Goal: Task Accomplishment & Management: Manage account settings

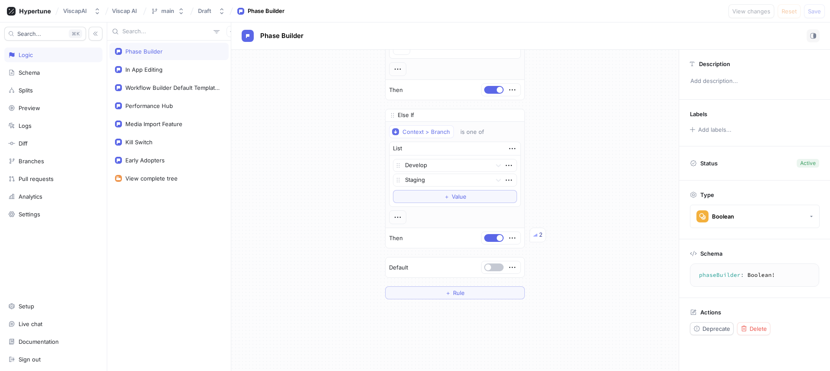
scroll to position [226, 0]
click at [497, 245] on span "button" at bounding box center [500, 244] width 6 height 6
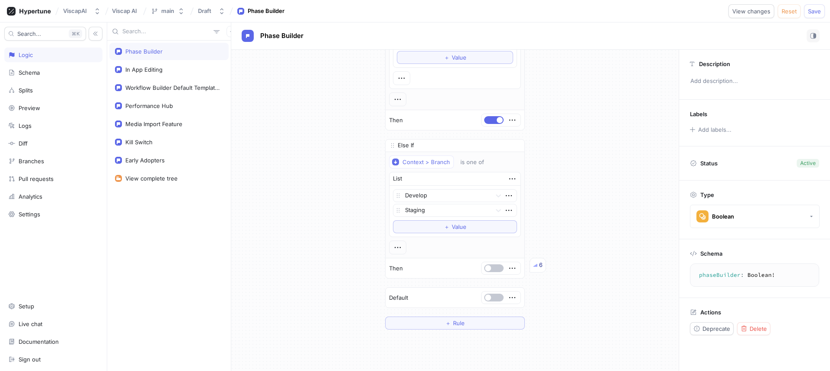
scroll to position [199, 0]
click at [508, 269] on icon "button" at bounding box center [513, 271] width 10 height 10
click at [571, 238] on div "If Context > Team > Email is one of List [EMAIL_ADDRESS][DOMAIN_NAME] [EMAIL_AD…" at bounding box center [455, 95] width 448 height 488
click at [539, 269] on div "6" at bounding box center [540, 267] width 3 height 9
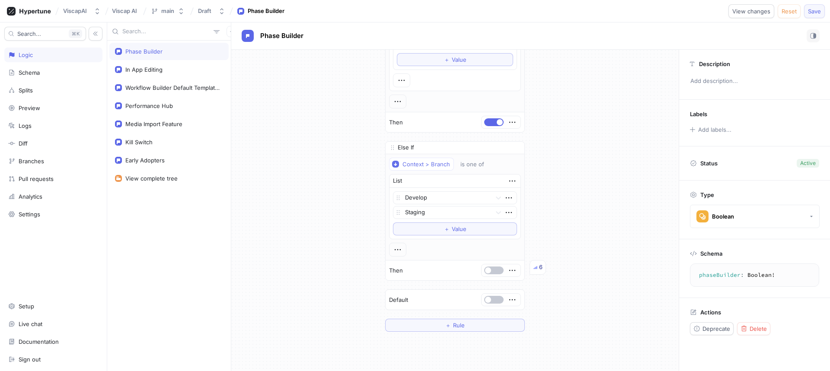
click at [817, 13] on span "Save" at bounding box center [814, 11] width 13 height 5
click at [485, 271] on span "button" at bounding box center [488, 271] width 6 height 6
click at [815, 13] on span "Save" at bounding box center [814, 11] width 13 height 5
click at [492, 268] on button "button" at bounding box center [493, 271] width 19 height 8
click at [821, 13] on button "Save" at bounding box center [814, 11] width 21 height 14
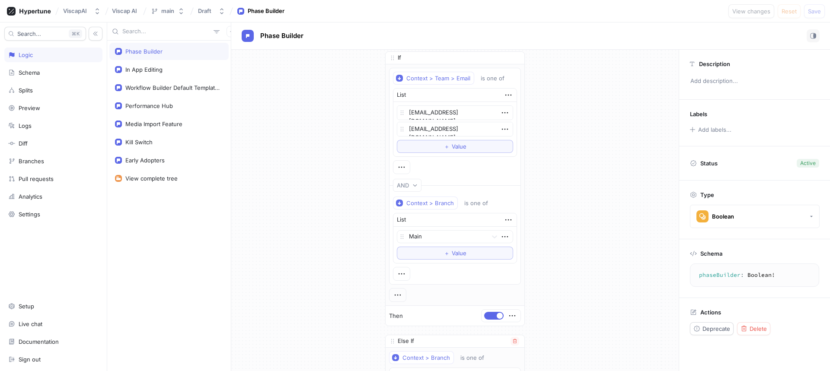
scroll to position [0, 0]
click at [400, 172] on icon "button" at bounding box center [402, 173] width 10 height 10
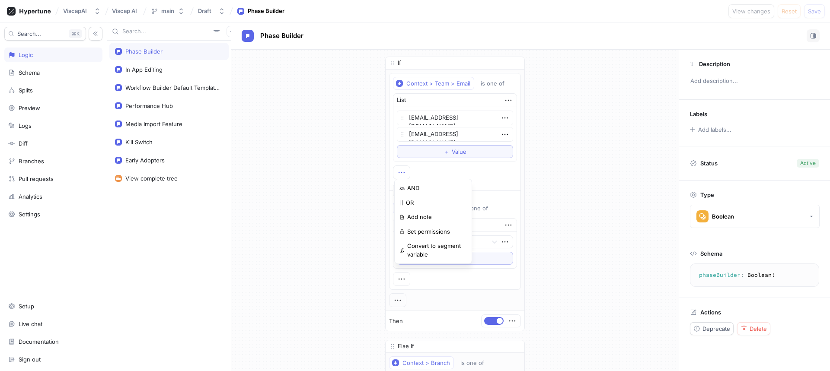
click at [335, 200] on div "If Context > Team > Email is one of List [EMAIL_ADDRESS][DOMAIN_NAME] [EMAIL_AD…" at bounding box center [455, 294] width 448 height 488
click at [504, 98] on icon "button" at bounding box center [509, 101] width 10 height 10
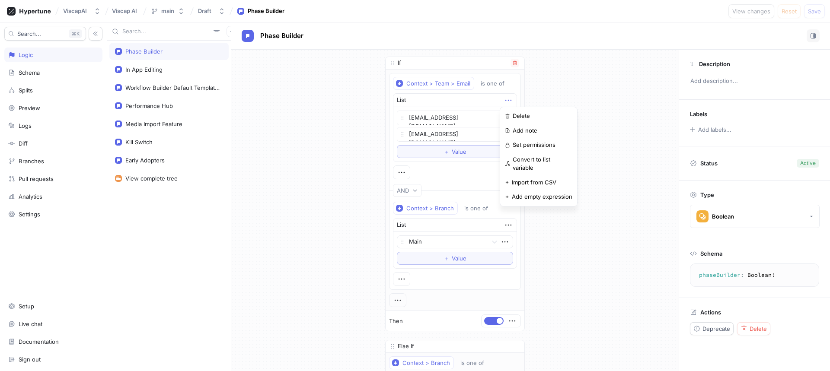
click at [507, 80] on div "Context > Team > Email is one of List [EMAIL_ADDRESS][DOMAIN_NAME] [EMAIL_ADDRE…" at bounding box center [455, 128] width 124 height 102
click at [399, 174] on icon "button" at bounding box center [402, 173] width 10 height 10
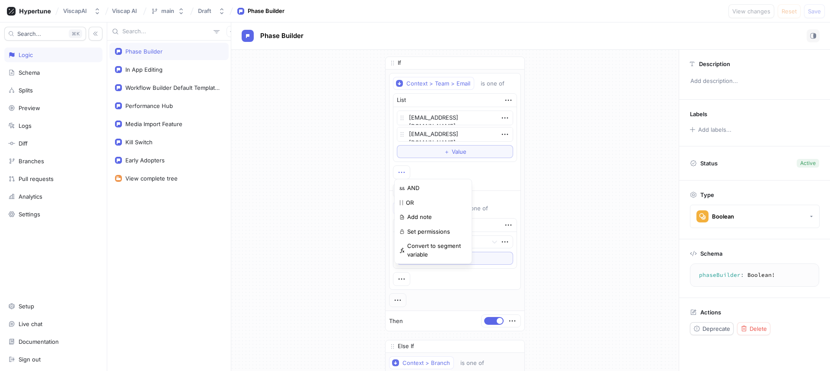
click at [566, 157] on div "If Context > Team > Email is one of List [EMAIL_ADDRESS][DOMAIN_NAME] [EMAIL_AD…" at bounding box center [455, 294] width 448 height 488
click at [504, 97] on icon "button" at bounding box center [509, 101] width 10 height 10
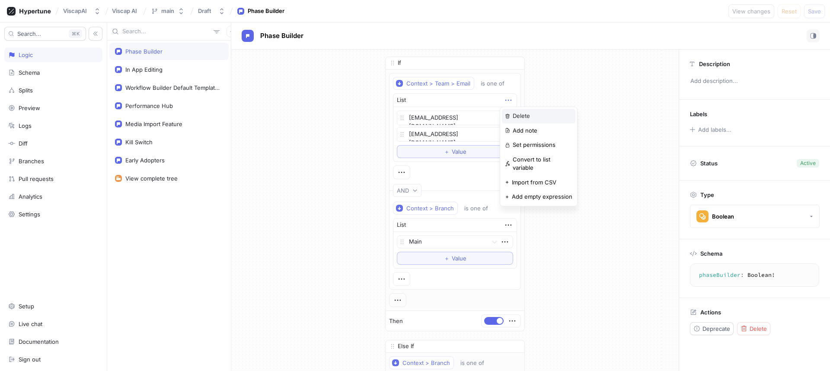
click at [518, 122] on div "Delete" at bounding box center [539, 116] width 74 height 15
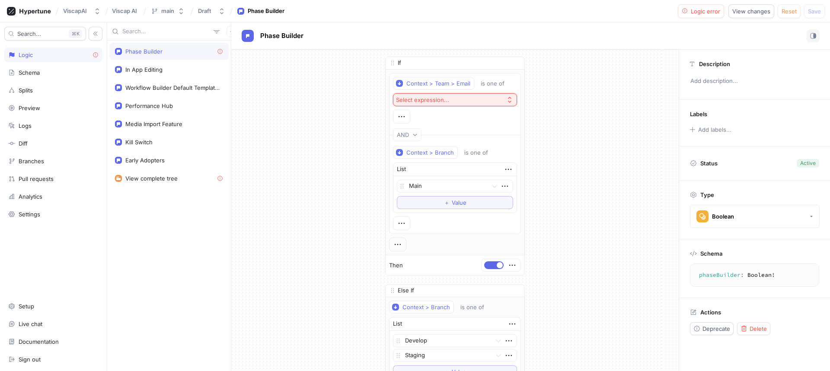
click at [548, 130] on div "If Context > Team > Email is one of Select expression... AND Context > Branch i…" at bounding box center [455, 266] width 448 height 432
click at [400, 113] on icon "button" at bounding box center [402, 117] width 10 height 10
click at [532, 126] on div "If Context > Team > Email is one of Select expression... AND Context > Branch i…" at bounding box center [455, 266] width 448 height 432
click at [508, 83] on icon "button" at bounding box center [510, 83] width 5 height 5
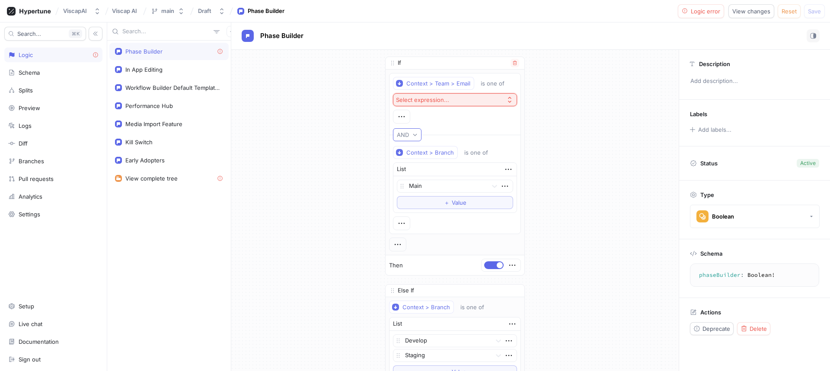
click at [413, 136] on icon "button" at bounding box center [415, 134] width 5 height 5
click at [394, 62] on span at bounding box center [393, 63] width 14 height 14
click at [496, 86] on div "is one of" at bounding box center [493, 83] width 24 height 7
click at [557, 82] on div "If Context > Team > Email is one of Select expression... AND Context > Branch i…" at bounding box center [455, 266] width 448 height 432
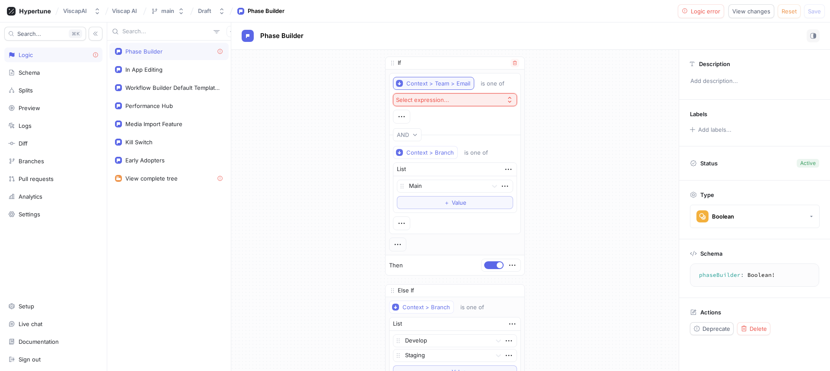
click at [422, 86] on div "Context > Team > Email" at bounding box center [439, 83] width 64 height 7
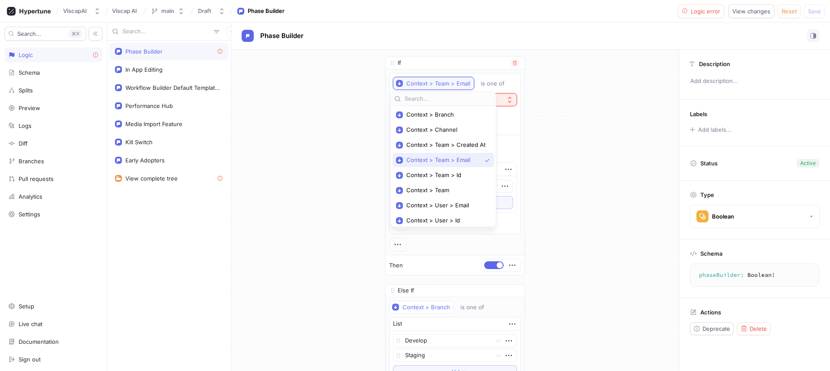
click at [422, 86] on div "Context > Team > Email" at bounding box center [439, 83] width 64 height 7
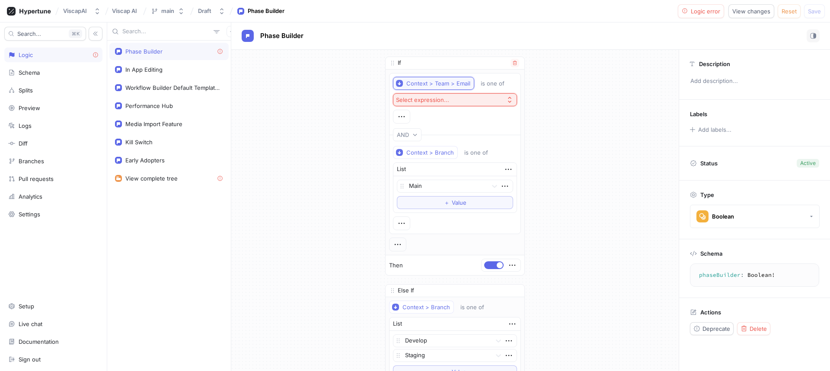
click at [422, 86] on div "Context > Team > Email" at bounding box center [439, 83] width 64 height 7
click at [564, 136] on div "If Context > Team > Email is one of Select expression... AND Context > Branch i…" at bounding box center [455, 266] width 448 height 432
click at [398, 116] on icon "button" at bounding box center [402, 117] width 10 height 10
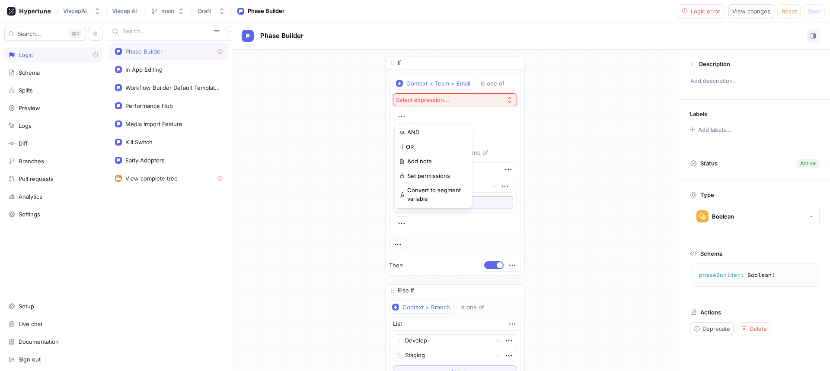
click at [571, 130] on div "If Context > Team > Email is one of Select expression... AND Context > Branch i…" at bounding box center [455, 266] width 448 height 432
click at [410, 137] on div "AND" at bounding box center [405, 134] width 16 height 7
click at [632, 146] on div "If Context > Team > Email is one of Select expression... AND Context > Branch i…" at bounding box center [455, 266] width 448 height 432
click at [402, 221] on icon "button" at bounding box center [402, 224] width 10 height 10
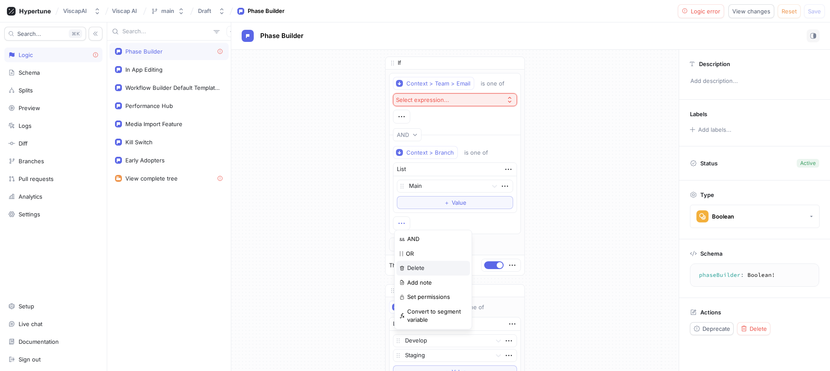
click at [411, 267] on p "Delete" at bounding box center [415, 268] width 17 height 9
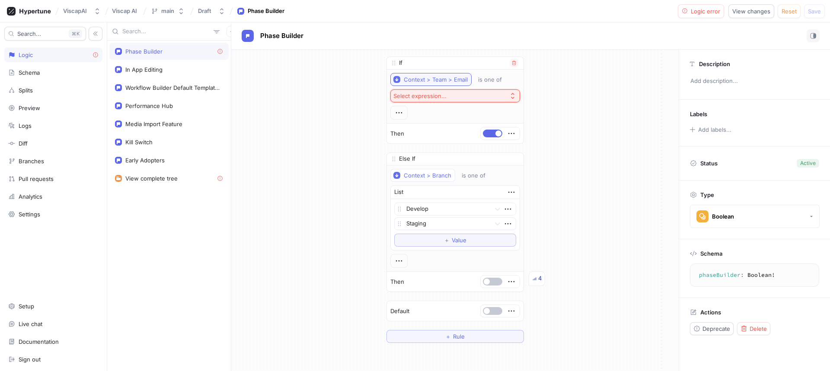
click at [454, 82] on div "Context > Team > Email" at bounding box center [436, 79] width 64 height 7
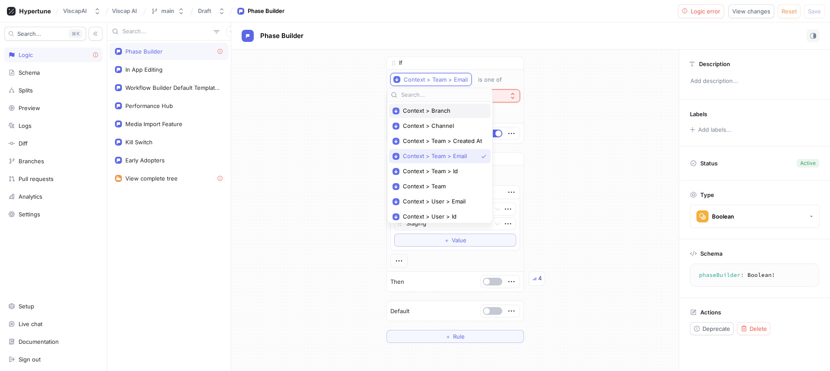
click at [434, 111] on span "Context > Branch" at bounding box center [443, 110] width 80 height 7
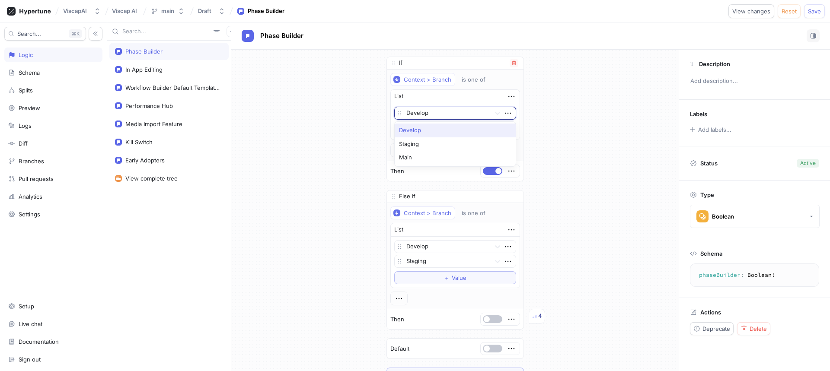
click at [437, 115] on div at bounding box center [447, 114] width 81 height 10
click at [416, 158] on div "Main" at bounding box center [455, 158] width 121 height 14
click at [496, 170] on span "button" at bounding box center [499, 171] width 6 height 6
click at [575, 146] on div "If Context > Branch is one of List Main To pick up a draggable item, press the …" at bounding box center [455, 219] width 448 height 338
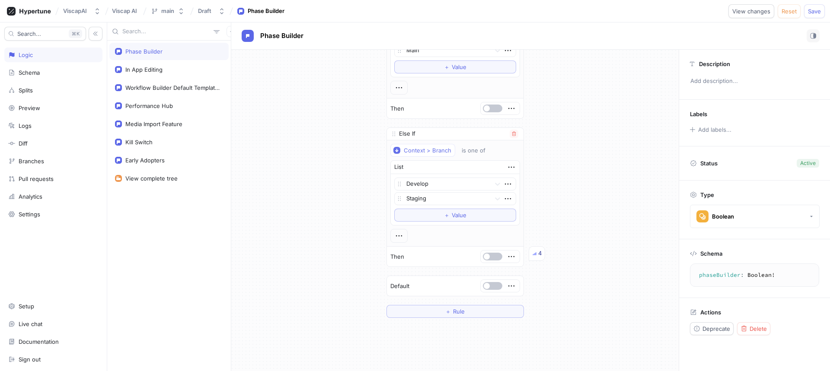
scroll to position [64, 0]
click at [484, 255] on span "button" at bounding box center [487, 256] width 6 height 6
click at [560, 189] on div "If Context > Branch is one of List Main To pick up a draggable item, press the …" at bounding box center [455, 155] width 448 height 338
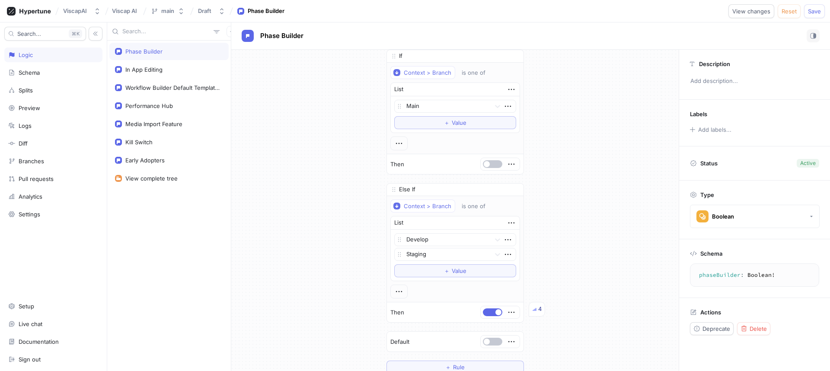
scroll to position [0, 0]
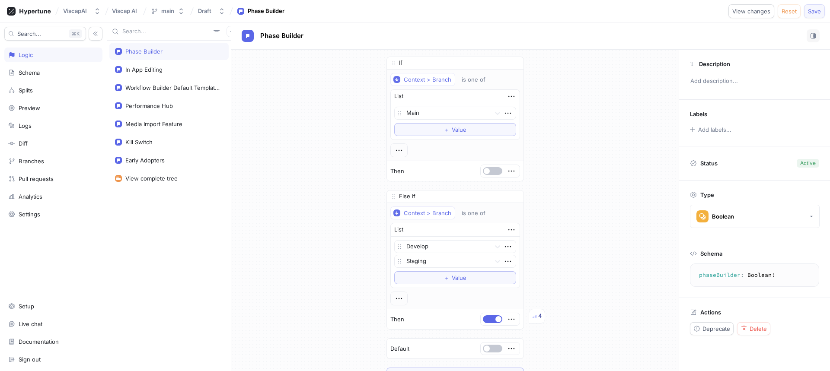
click at [813, 13] on span "Save" at bounding box center [814, 11] width 13 height 5
click at [181, 89] on div "Workflow Builder Default Template Owner" at bounding box center [172, 87] width 94 height 7
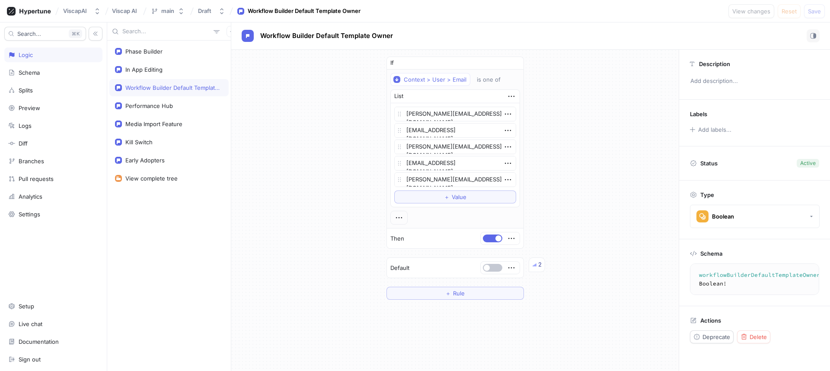
type textarea "x"
click at [147, 54] on div "Phase Builder" at bounding box center [143, 51] width 37 height 7
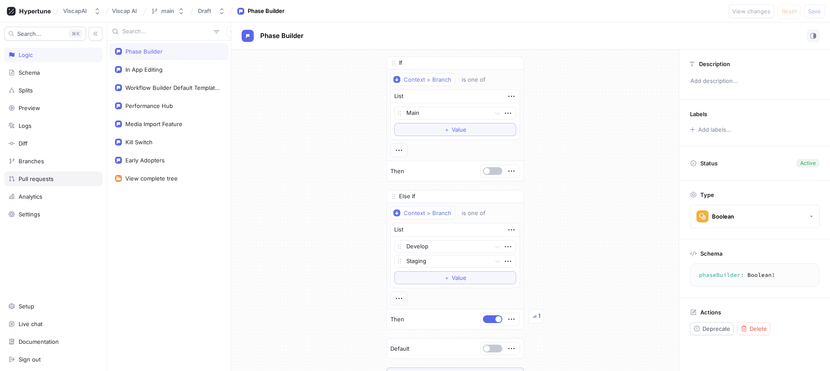
click at [57, 177] on div "Pull requests" at bounding box center [53, 179] width 90 height 7
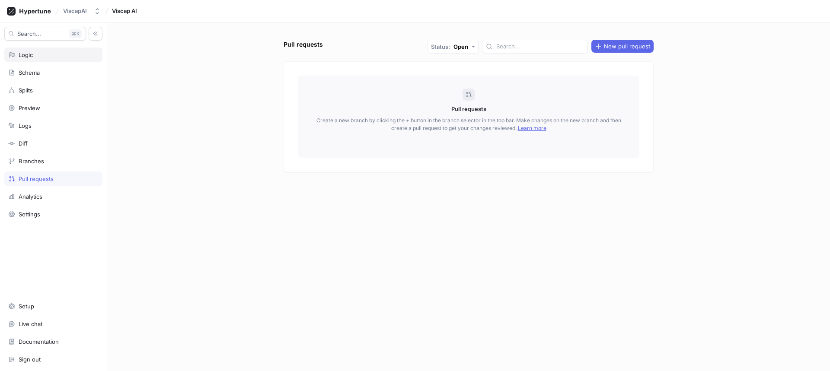
click at [44, 56] on div "Logic" at bounding box center [53, 54] width 90 height 7
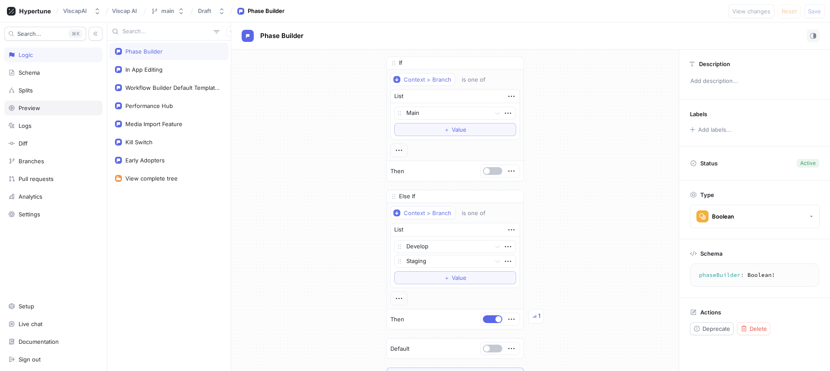
click at [46, 109] on div "Preview" at bounding box center [53, 108] width 90 height 7
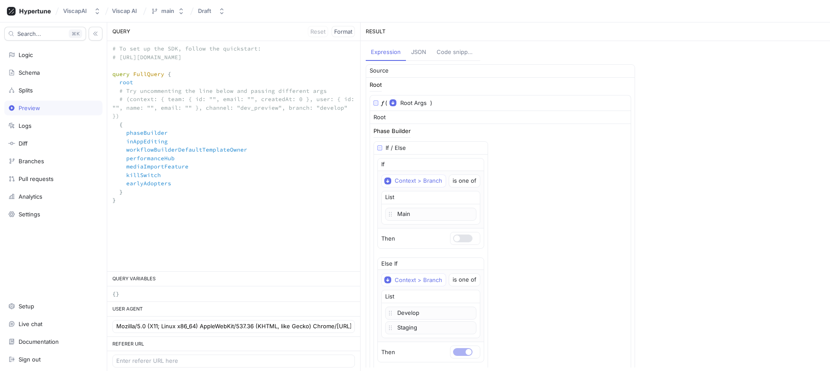
click at [414, 50] on div "JSON" at bounding box center [418, 52] width 15 height 9
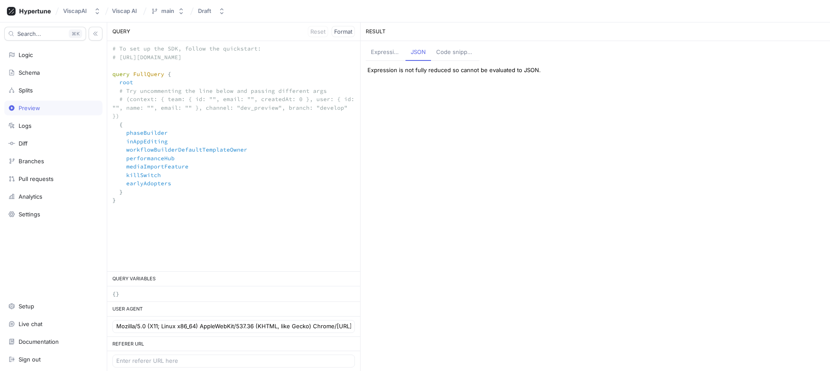
click at [381, 55] on div "Expression" at bounding box center [385, 52] width 29 height 9
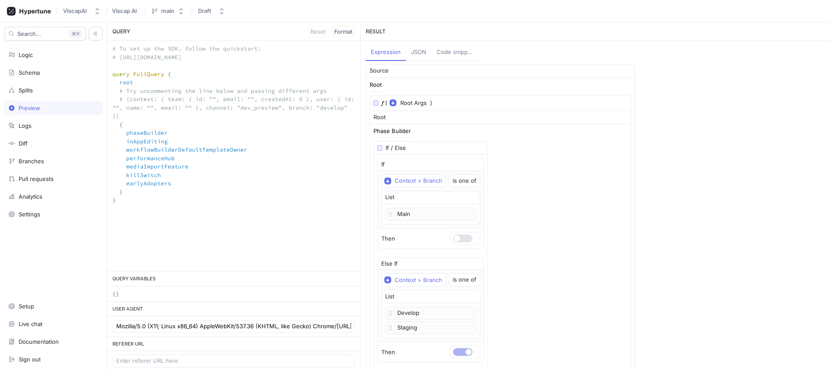
click at [459, 54] on div "Code snippets" at bounding box center [456, 52] width 38 height 9
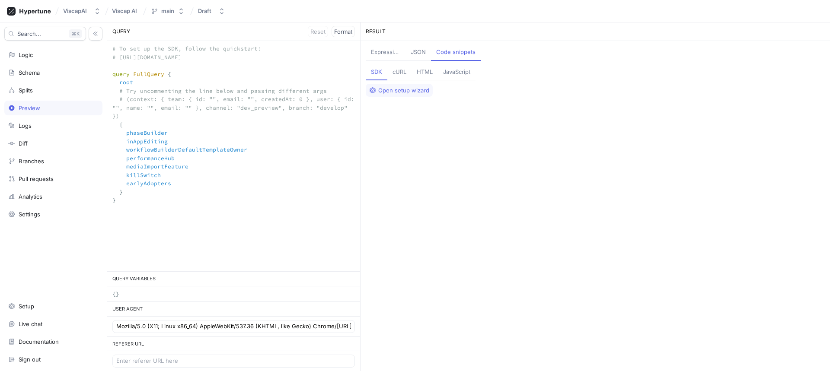
click at [382, 54] on div "Expression" at bounding box center [385, 52] width 29 height 9
